Goal: Task Accomplishment & Management: Complete application form

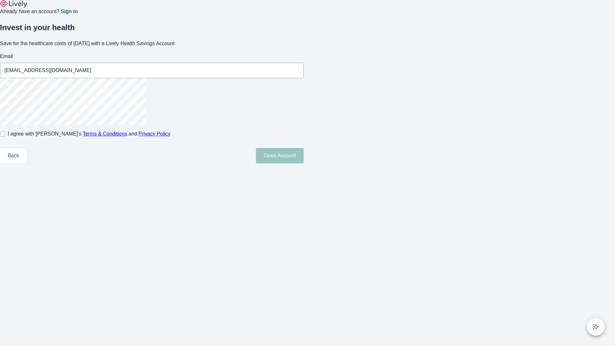
click at [5, 137] on input "I agree with Lively’s Terms & Conditions and Privacy Policy" at bounding box center [2, 133] width 5 height 5
checkbox input "true"
click at [304, 163] on button "Open Account" at bounding box center [280, 155] width 48 height 15
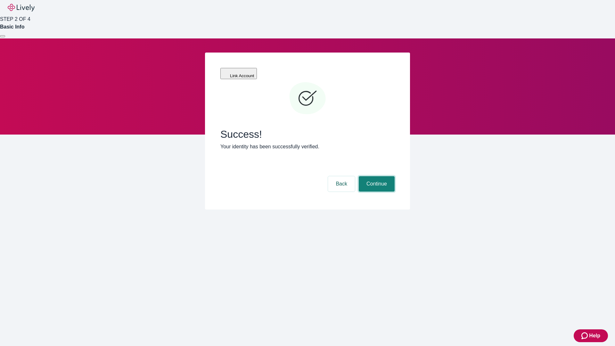
click at [376, 176] on button "Continue" at bounding box center [377, 183] width 36 height 15
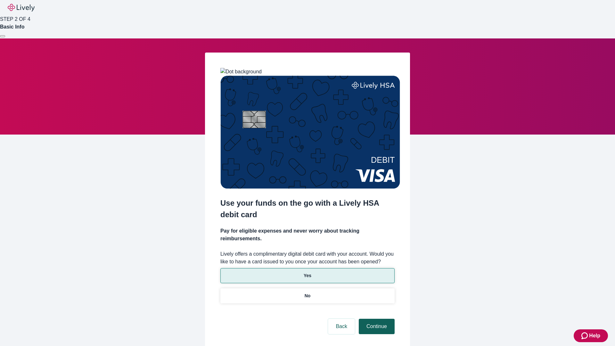
click at [307, 272] on p "Yes" at bounding box center [308, 275] width 8 height 7
click at [376, 319] on button "Continue" at bounding box center [377, 326] width 36 height 15
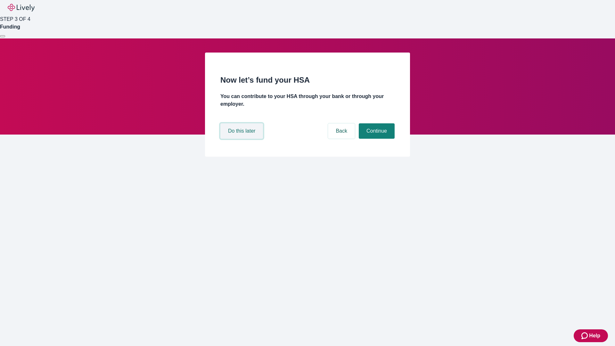
click at [243, 139] on button "Do this later" at bounding box center [242, 130] width 43 height 15
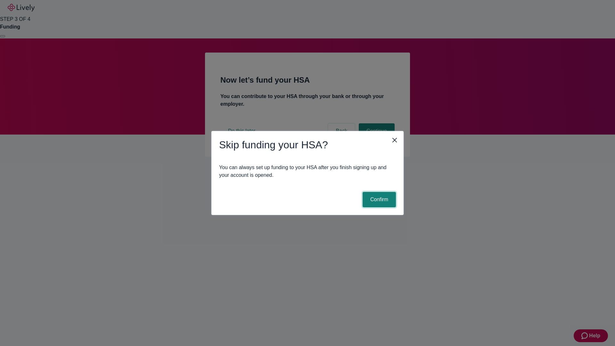
click at [379, 200] on button "Confirm" at bounding box center [379, 199] width 33 height 15
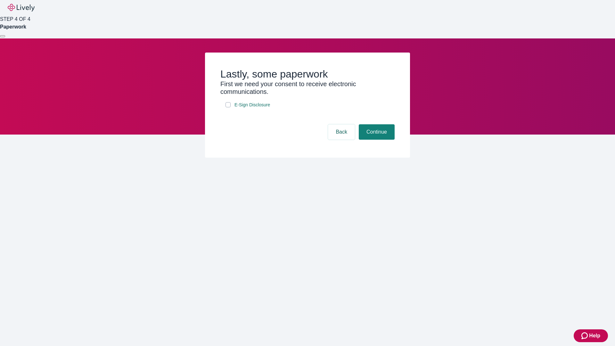
click at [228, 107] on input "E-Sign Disclosure" at bounding box center [228, 104] width 5 height 5
checkbox input "true"
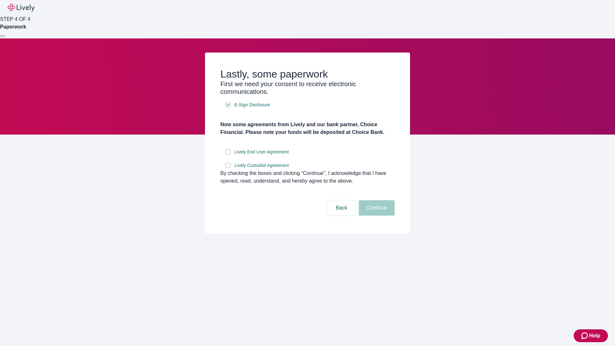
click at [228, 155] on input "Lively End User Agreement" at bounding box center [228, 151] width 5 height 5
checkbox input "true"
click at [228, 168] on input "Lively Custodial Agreement" at bounding box center [228, 165] width 5 height 5
checkbox input "true"
click at [376, 216] on button "Continue" at bounding box center [377, 207] width 36 height 15
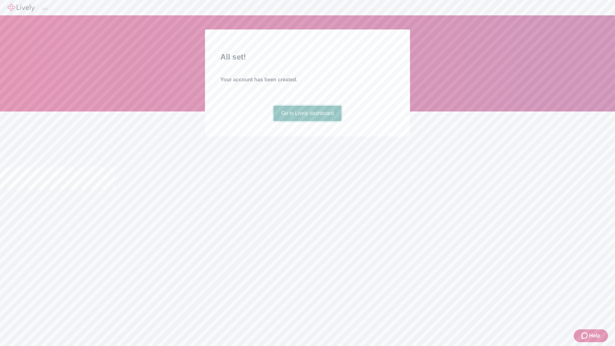
click at [307, 121] on link "Go to Lively dashboard" at bounding box center [308, 113] width 68 height 15
